Goal: Transaction & Acquisition: Purchase product/service

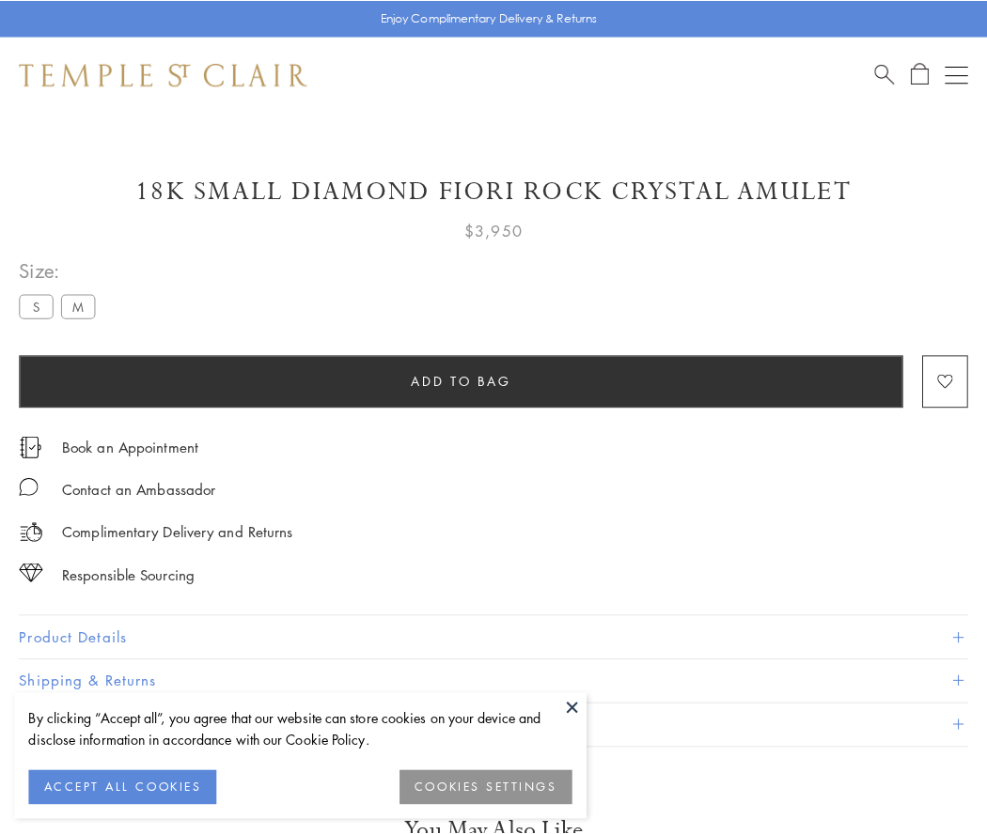
scroll to position [50, 0]
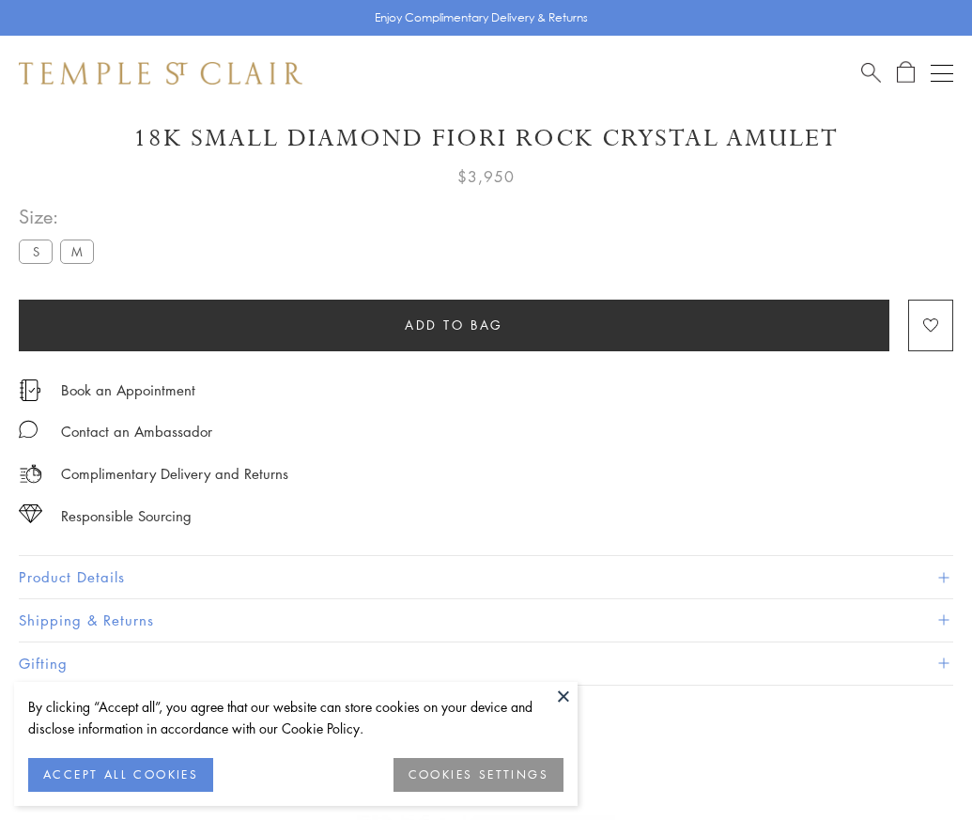
click at [454, 324] on span "Add to bag" at bounding box center [454, 325] width 99 height 21
